Goal: Task Accomplishment & Management: Manage account settings

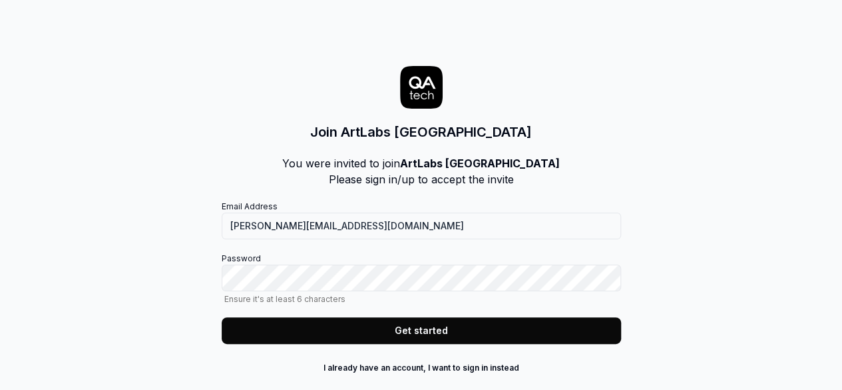
click at [390, 325] on button "Get started" at bounding box center [421, 330] width 399 height 27
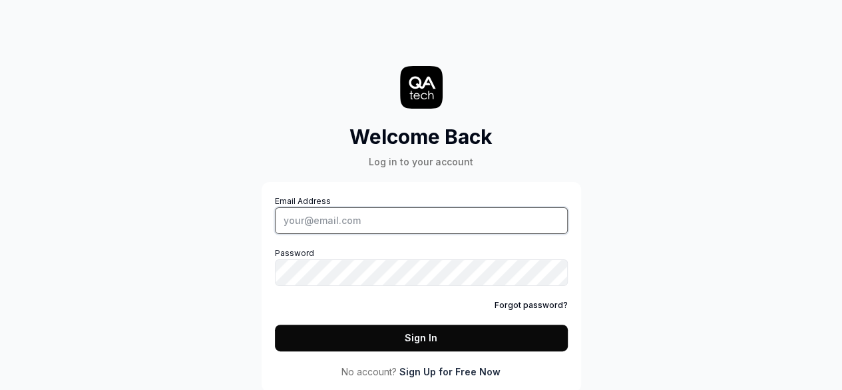
click at [408, 222] on input "Email Address" at bounding box center [421, 220] width 293 height 27
click at [356, 218] on input "Email Address" at bounding box center [421, 220] width 293 height 27
paste input "[PERSON_NAME][EMAIL_ADDRESS][DOMAIN_NAME]"
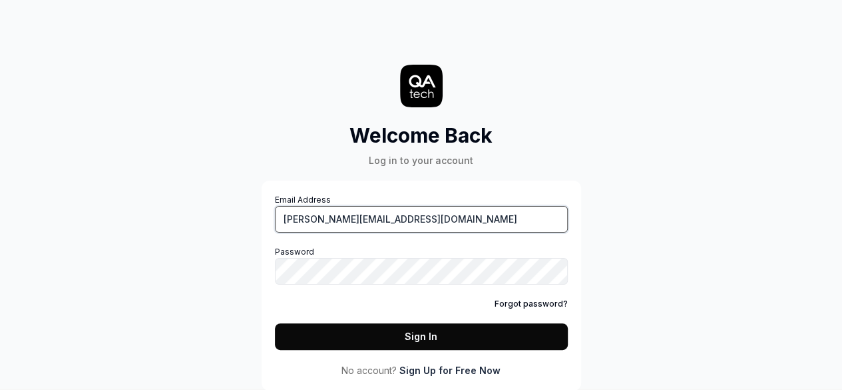
click at [561, 219] on input "[PERSON_NAME][EMAIL_ADDRESS][DOMAIN_NAME]" at bounding box center [421, 219] width 293 height 27
click at [0, 388] on com-1password-button at bounding box center [0, 388] width 0 height 0
type input "[PERSON_NAME][EMAIL_ADDRESS][DOMAIN_NAME]"
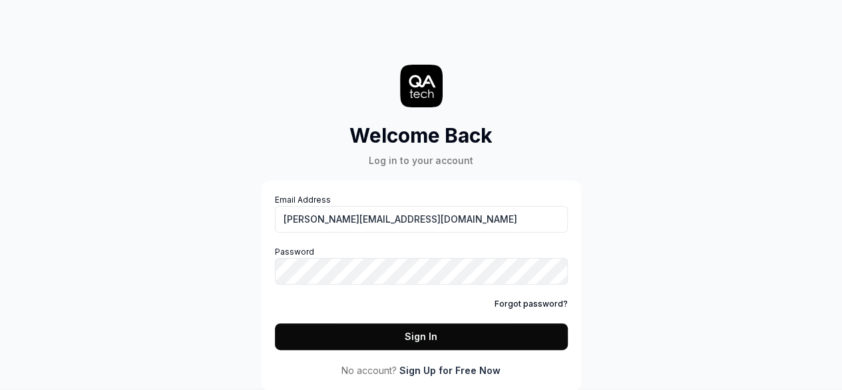
click at [472, 336] on button "Sign In" at bounding box center [421, 336] width 293 height 27
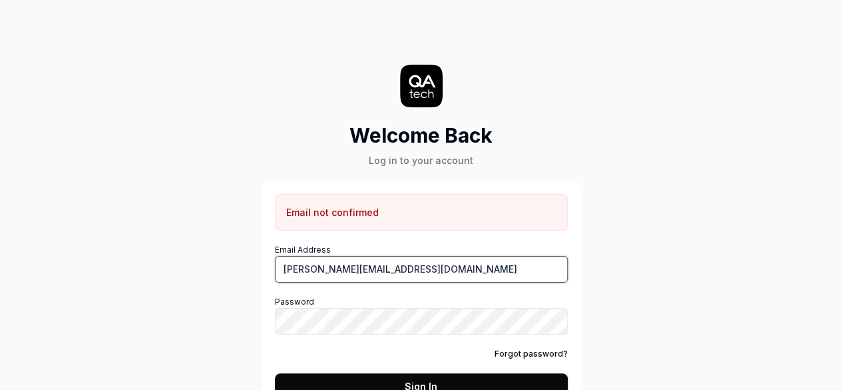
click at [428, 269] on input "[PERSON_NAME][EMAIL_ADDRESS][DOMAIN_NAME]" at bounding box center [421, 269] width 293 height 27
click at [421, 267] on input "[PERSON_NAME][EMAIL_ADDRESS][DOMAIN_NAME]" at bounding box center [421, 269] width 293 height 27
click at [278, 270] on input "[PERSON_NAME][EMAIL_ADDRESS][DOMAIN_NAME]" at bounding box center [421, 269] width 293 height 27
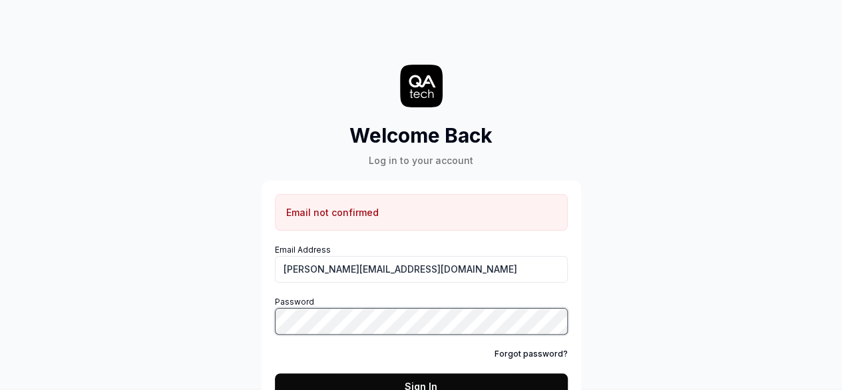
click at [242, 324] on div "Welcome Back Log in to your account Email not confirmed Email Address [PERSON_N…" at bounding box center [421, 232] width 399 height 415
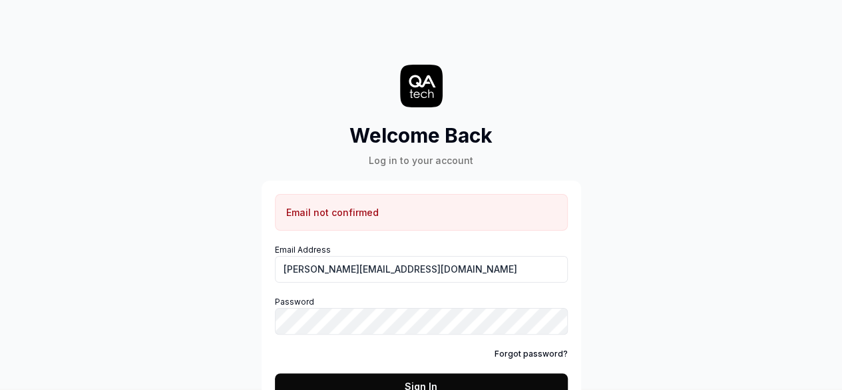
click at [629, 348] on div "Welcome Back Log in to your account Email not confirmed Email Address [PERSON_N…" at bounding box center [421, 194] width 842 height 390
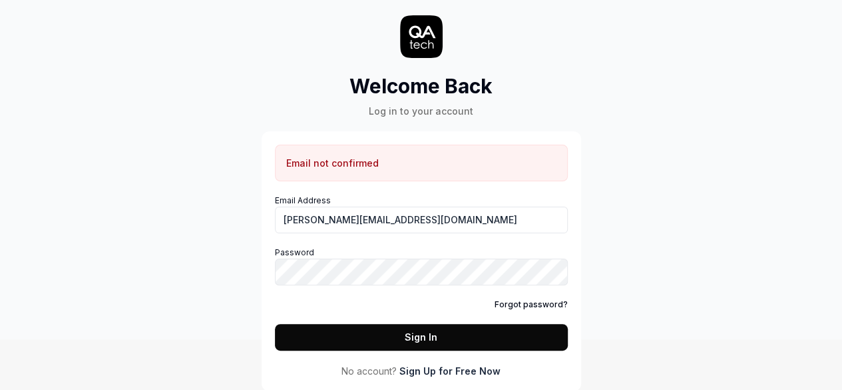
click at [438, 334] on button "Sign In" at bounding box center [421, 337] width 293 height 27
click at [513, 302] on link "Forgot password?" at bounding box center [531, 304] width 73 height 12
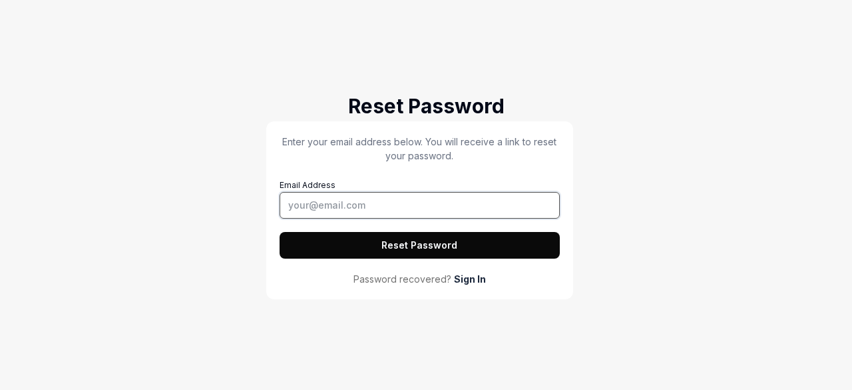
click at [354, 208] on input "Email Address" at bounding box center [420, 205] width 280 height 27
paste input "[PERSON_NAME][EMAIL_ADDRESS][DOMAIN_NAME]"
click at [296, 203] on input "[PERSON_NAME][EMAIL_ADDRESS][DOMAIN_NAME]" at bounding box center [420, 205] width 280 height 27
type input "[PERSON_NAME][EMAIL_ADDRESS][DOMAIN_NAME]"
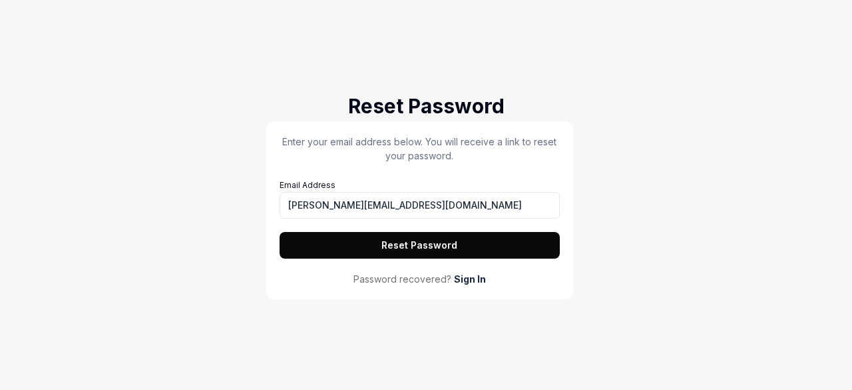
click at [503, 235] on button "Reset Password" at bounding box center [420, 245] width 280 height 27
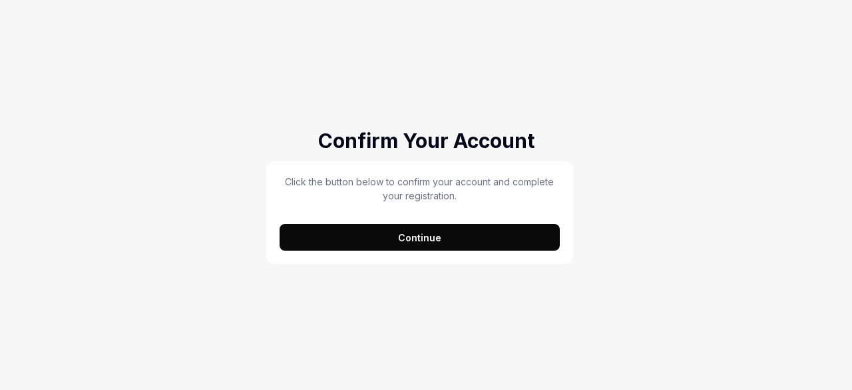
click at [356, 236] on button "Continue" at bounding box center [420, 237] width 280 height 27
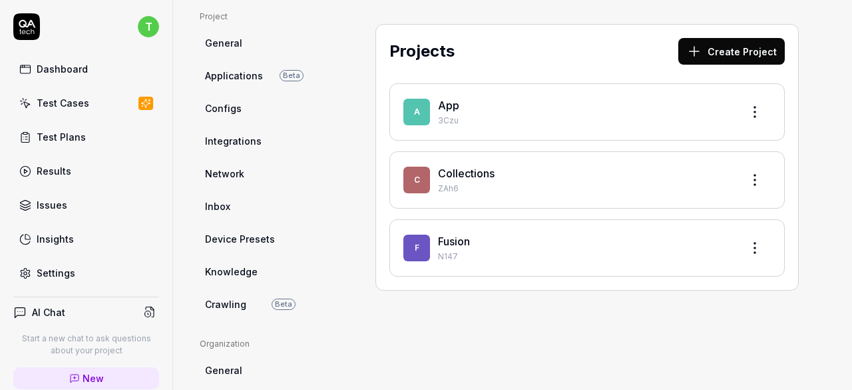
scroll to position [133, 0]
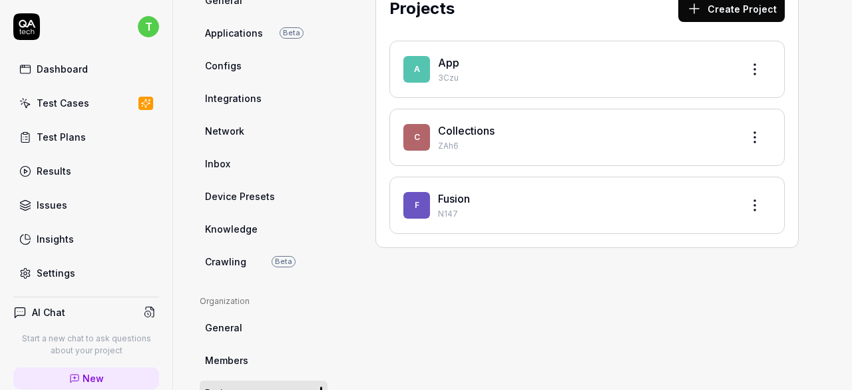
click at [505, 208] on p "N147" at bounding box center [584, 214] width 293 height 12
click at [744, 202] on html "t Dashboard Test Cases Test Plans Results Issues Insights Settings AI Chat Star…" at bounding box center [426, 195] width 852 height 390
click at [461, 296] on html "t Dashboard Test Cases Test Plans Results Issues Insights Settings AI Chat Star…" at bounding box center [426, 195] width 852 height 390
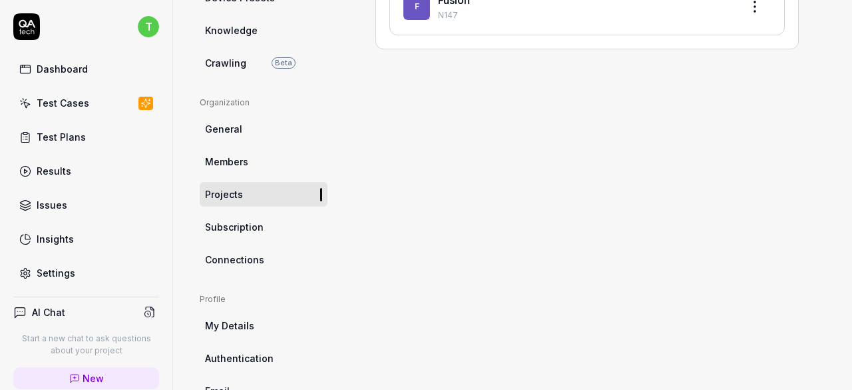
scroll to position [333, 0]
click at [259, 226] on span "Subscription" at bounding box center [234, 225] width 59 height 14
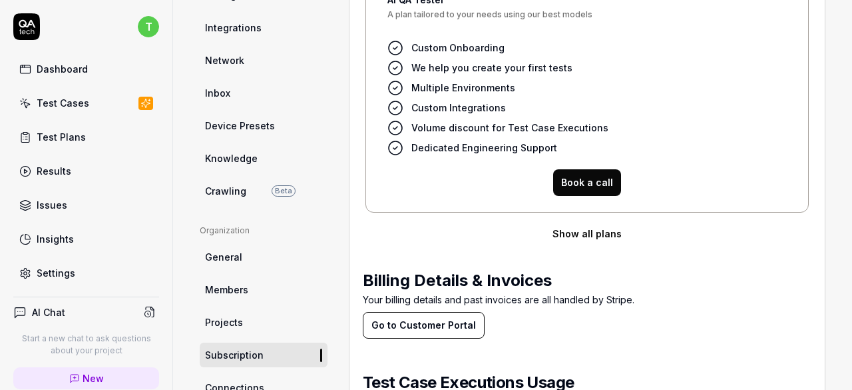
scroll to position [209, 0]
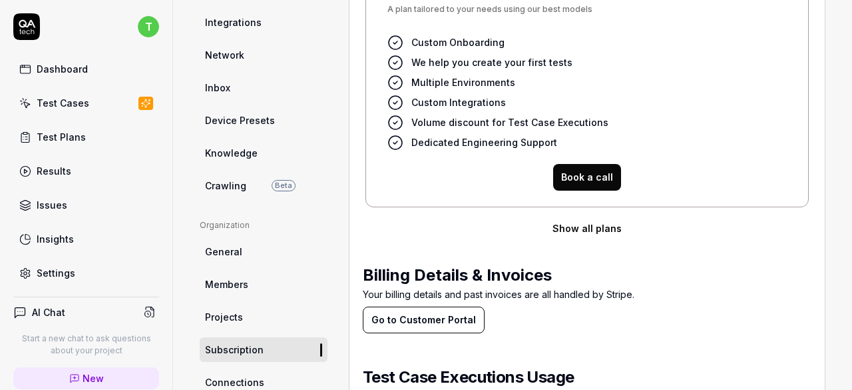
click at [586, 231] on button "Show all plans" at bounding box center [587, 228] width 449 height 27
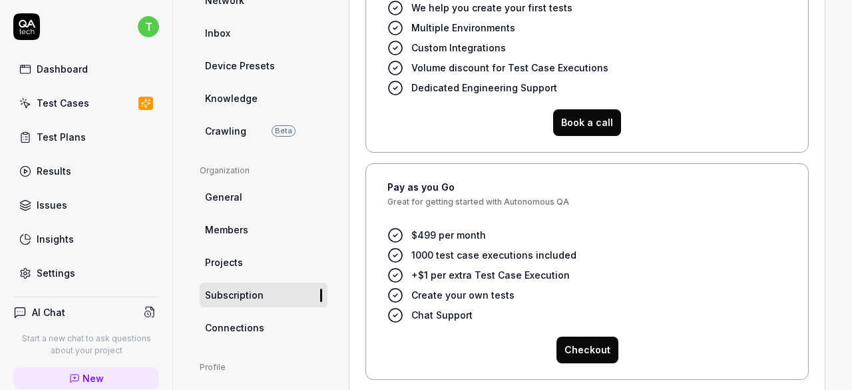
scroll to position [236, 0]
